Goal: Task Accomplishment & Management: Manage account settings

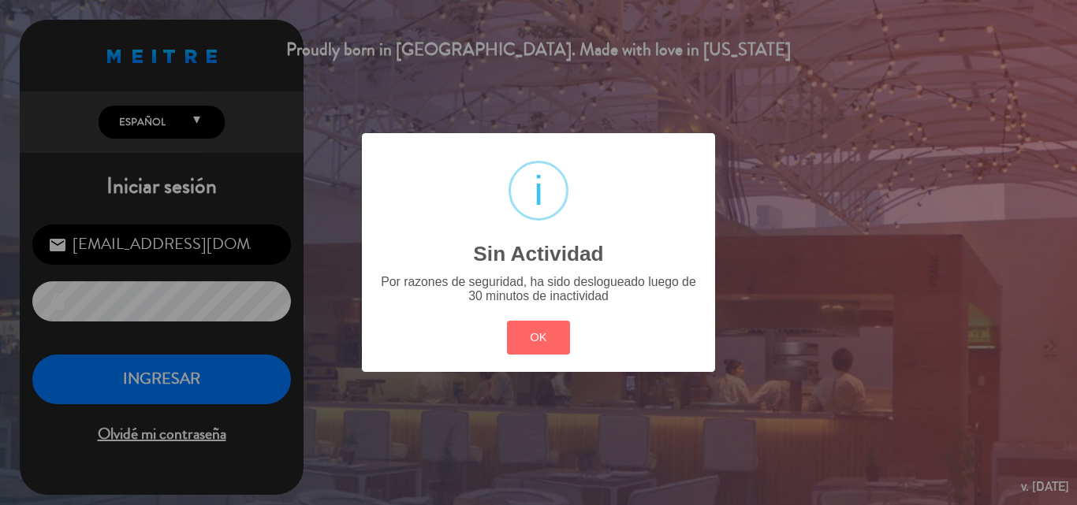
click at [259, 380] on div "? ! i Sin Actividad × Por razones de seguridad, ha sido deslogueado luego de 30…" at bounding box center [538, 252] width 1077 height 505
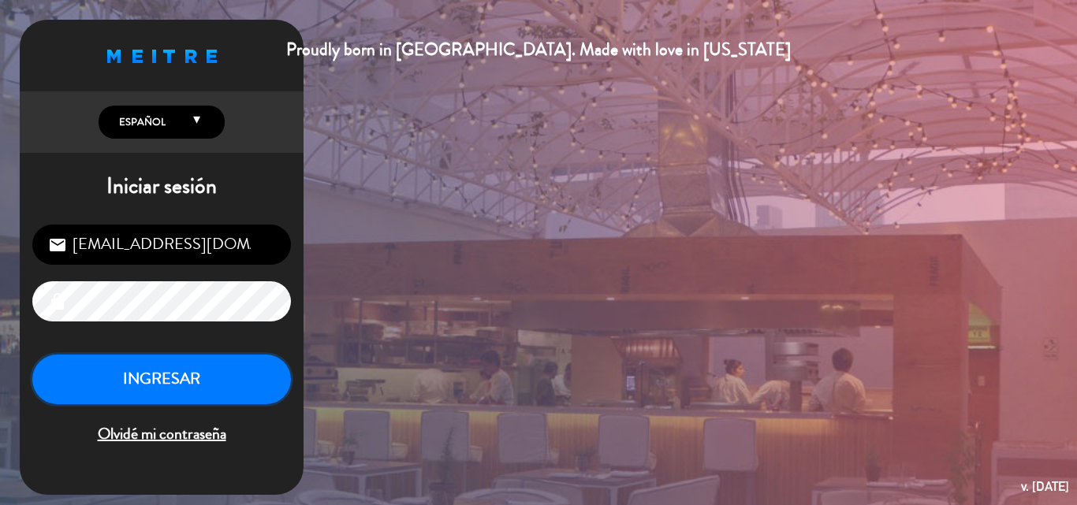
click at [244, 369] on button "INGRESAR" at bounding box center [161, 380] width 259 height 50
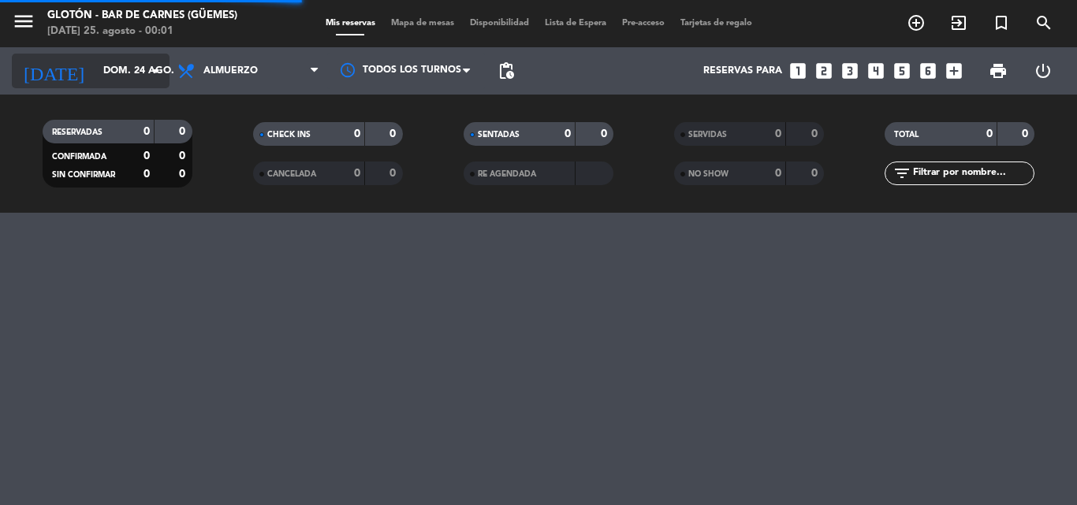
click at [129, 67] on input "dom. 24 ago." at bounding box center [161, 71] width 133 height 27
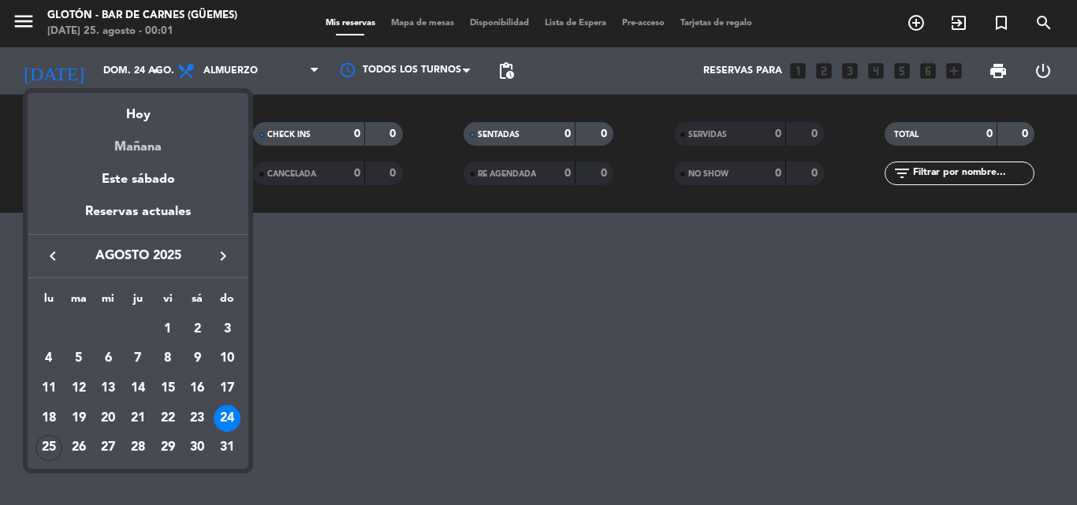
click at [167, 152] on div "Mañana" at bounding box center [138, 141] width 221 height 32
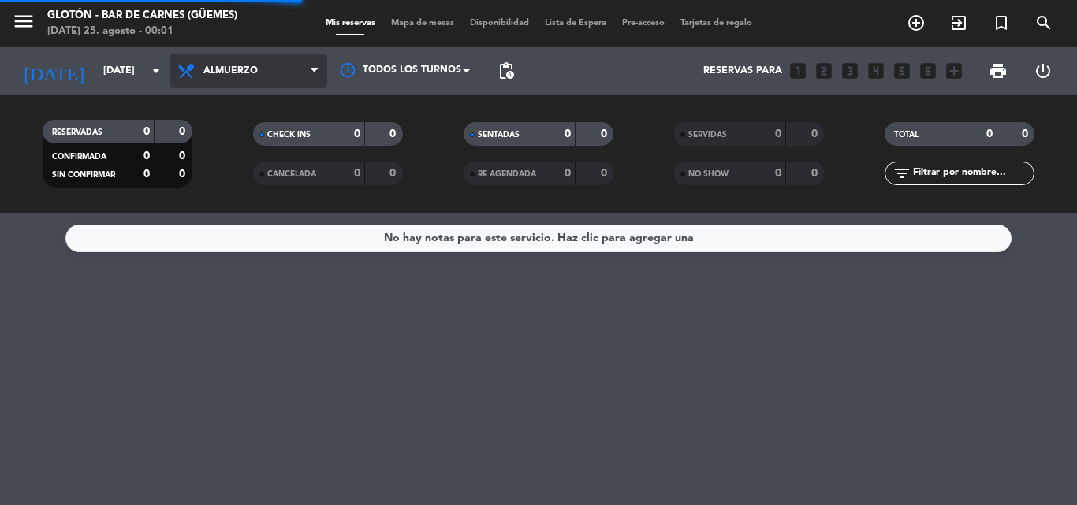
click at [237, 61] on span "Almuerzo" at bounding box center [248, 71] width 158 height 35
click at [286, 83] on span "Almuerzo" at bounding box center [248, 71] width 158 height 35
click at [224, 170] on div "menu Glotón - Bar [PERSON_NAME] ([PERSON_NAME]) [DATE] 25. agosto - 00:01 Mis r…" at bounding box center [538, 106] width 1077 height 213
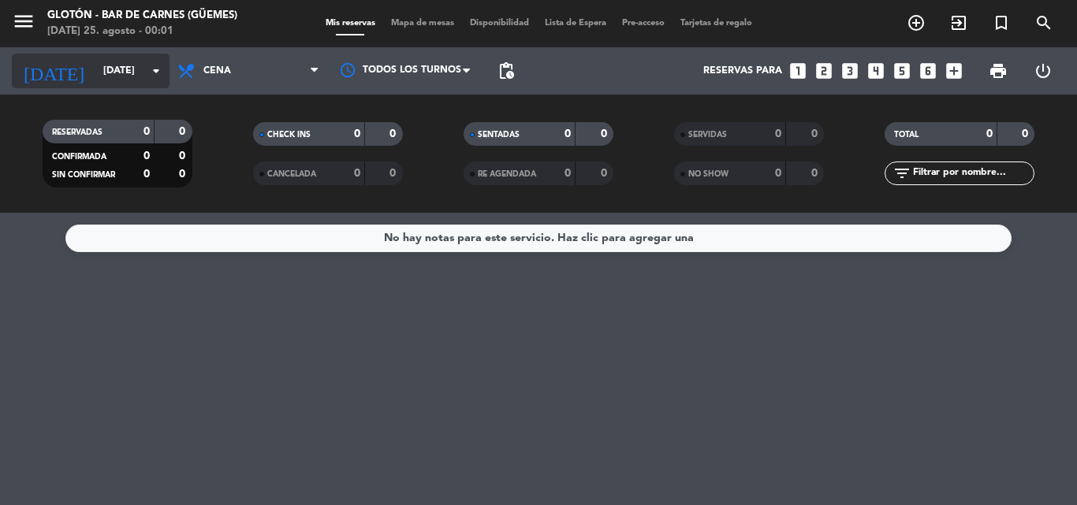
click at [141, 73] on input "[DATE]" at bounding box center [161, 71] width 133 height 27
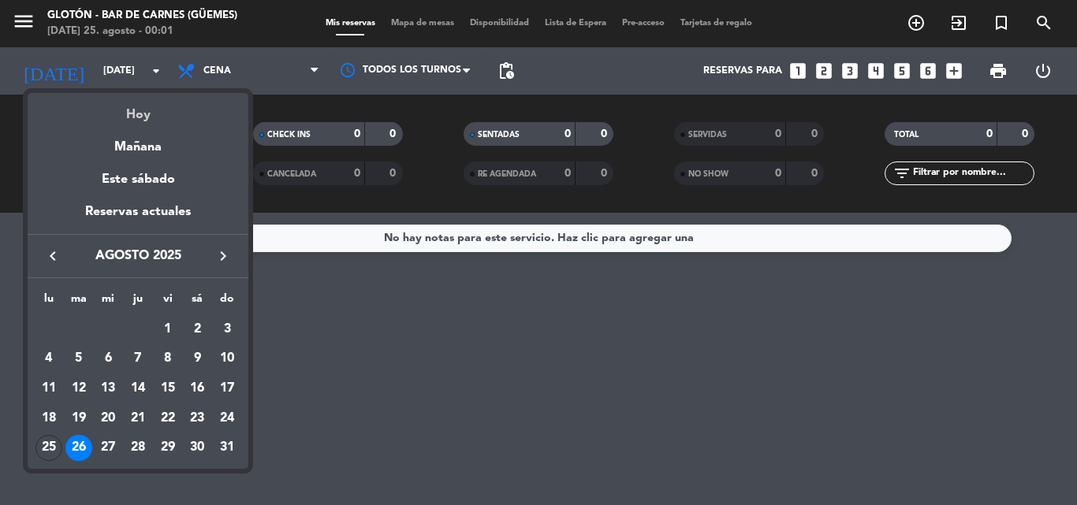
click at [158, 114] on div "Hoy" at bounding box center [138, 109] width 221 height 32
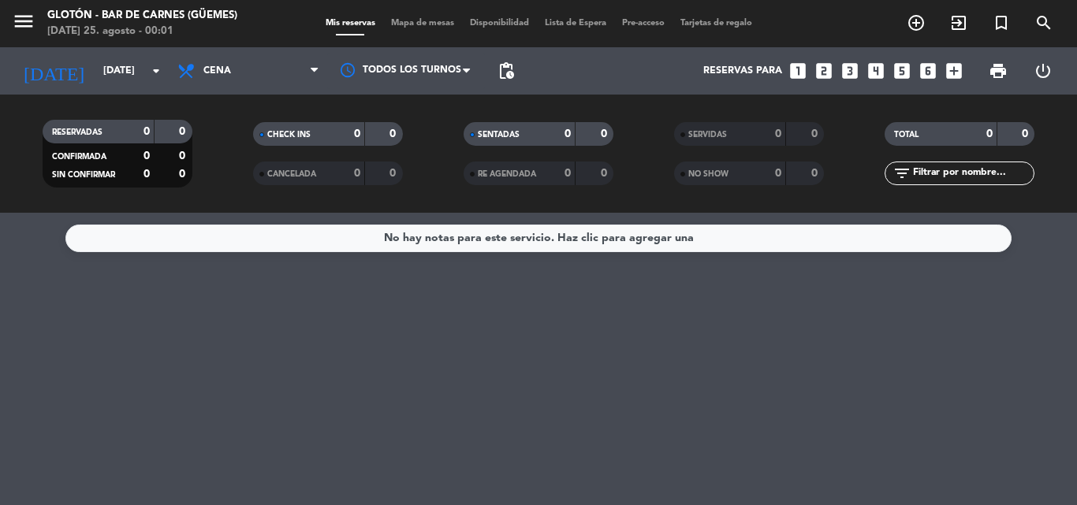
type input "lun. 25 ago."
